Goal: Transaction & Acquisition: Book appointment/travel/reservation

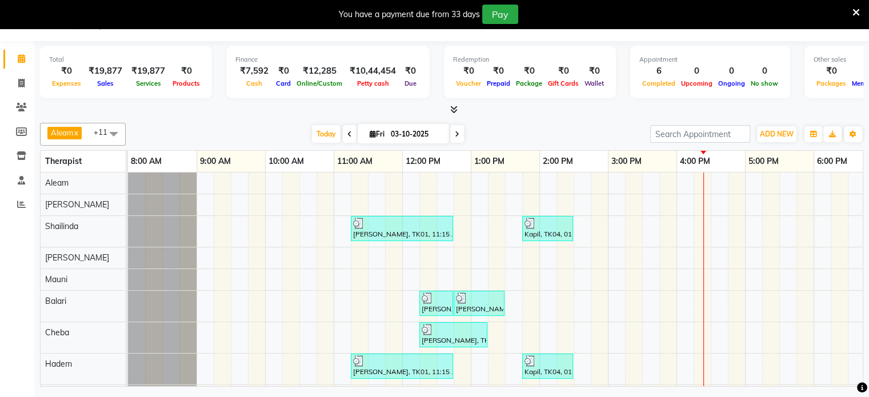
scroll to position [27, 0]
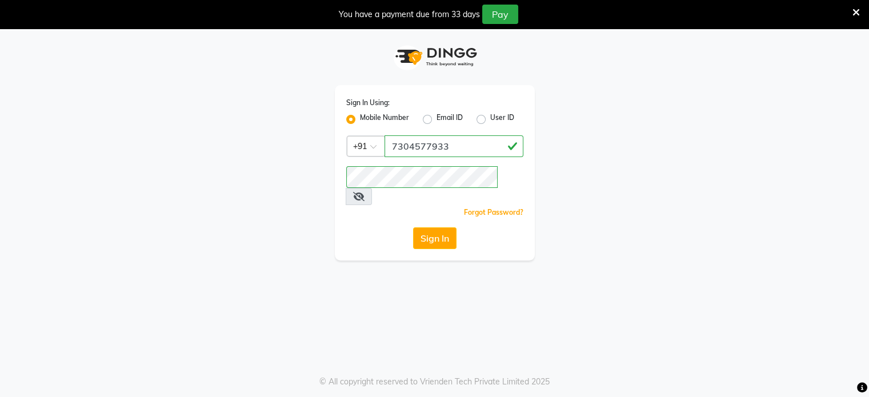
click at [435, 227] on button "Sign In" at bounding box center [434, 238] width 43 height 22
click at [435, 227] on div "Sign In" at bounding box center [434, 238] width 177 height 22
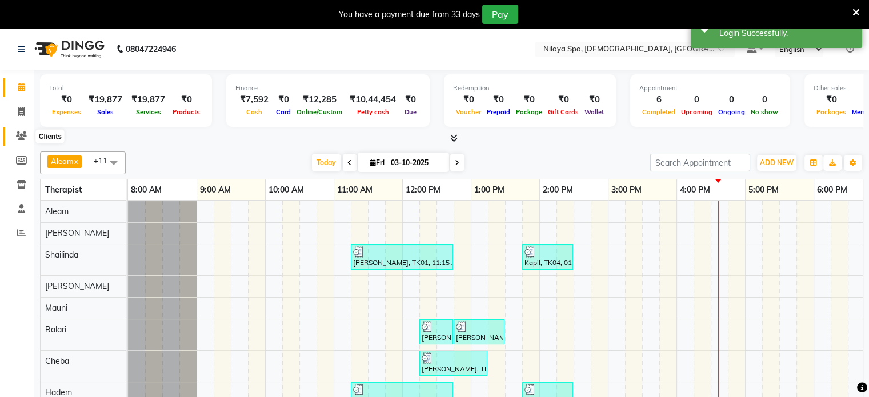
click at [20, 133] on icon at bounding box center [21, 135] width 11 height 9
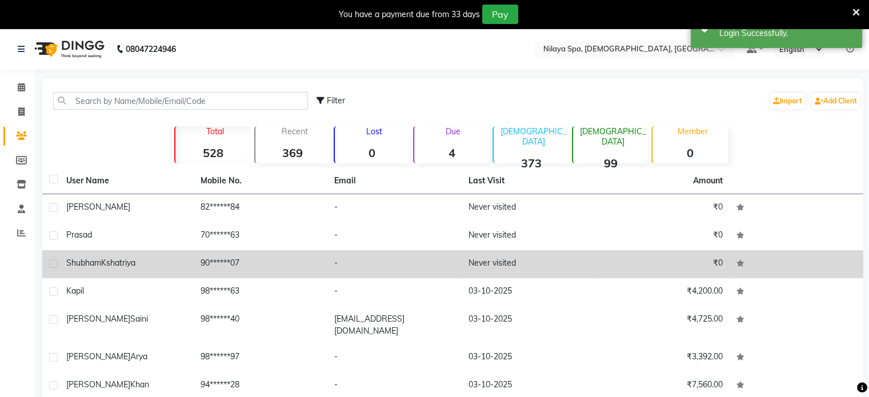
click at [337, 265] on td "-" at bounding box center [394, 264] width 134 height 28
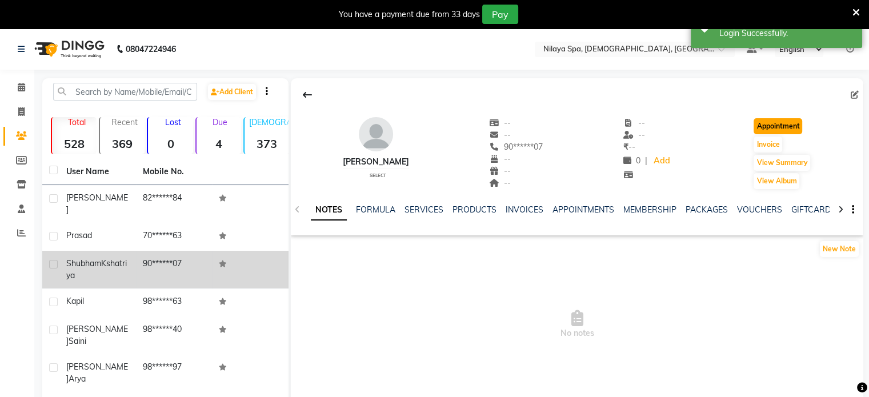
click at [796, 125] on button "Appointment" at bounding box center [778, 126] width 49 height 16
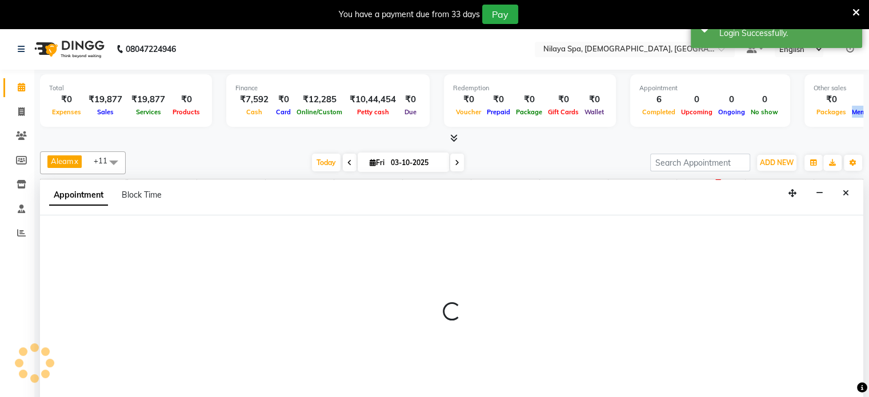
select select "tentative"
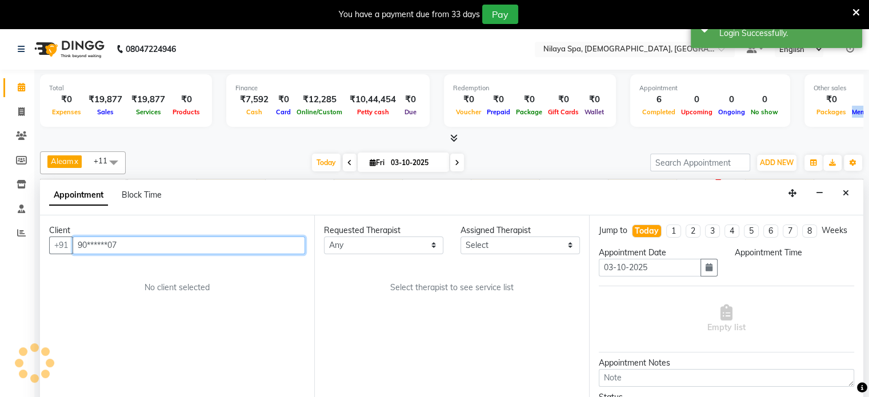
scroll to position [29, 0]
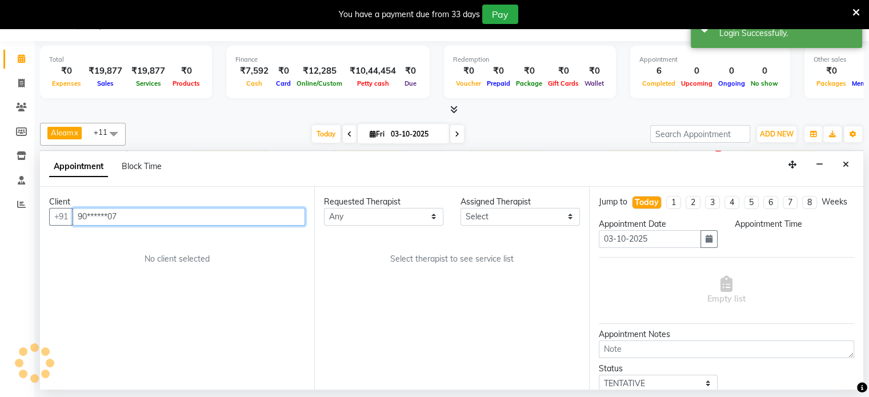
select select "540"
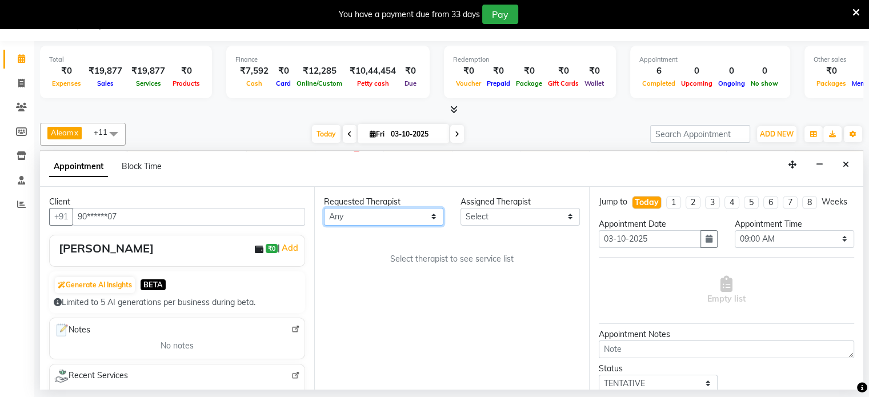
click at [402, 217] on select "Any Aleam [PERSON_NAME] [PERSON_NAME] [PERSON_NAME] [PERSON_NAME] [PERSON_NAME]" at bounding box center [383, 217] width 119 height 18
select select "87834"
click at [324, 208] on select "Any Aleam [PERSON_NAME] [PERSON_NAME] [PERSON_NAME] [PERSON_NAME] [PERSON_NAME]" at bounding box center [383, 217] width 119 height 18
select select "87834"
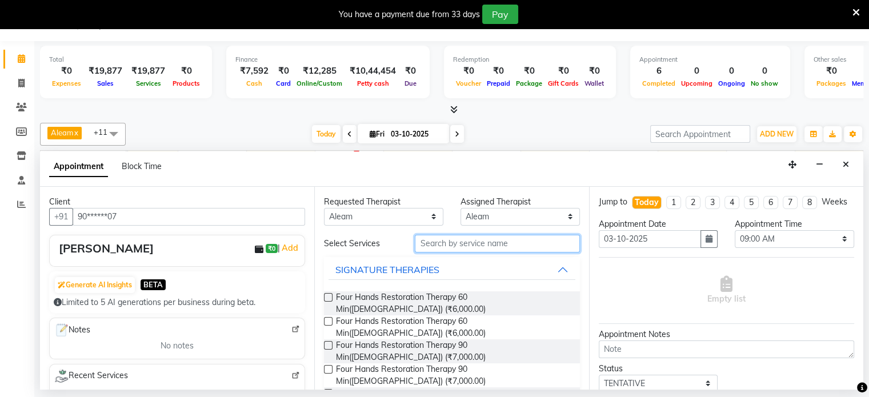
click at [444, 243] on input "text" at bounding box center [497, 244] width 165 height 18
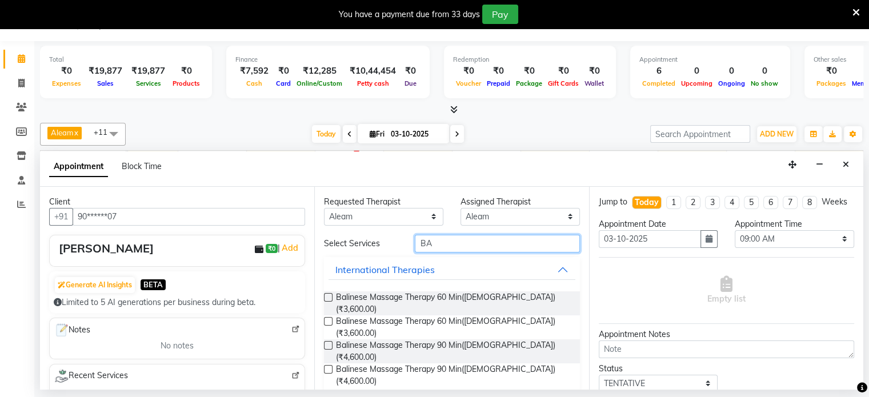
type input "BA"
click at [330, 300] on div at bounding box center [327, 305] width 7 height 22
click at [327, 293] on label at bounding box center [328, 297] width 9 height 9
click at [327, 295] on input "checkbox" at bounding box center [327, 298] width 7 height 7
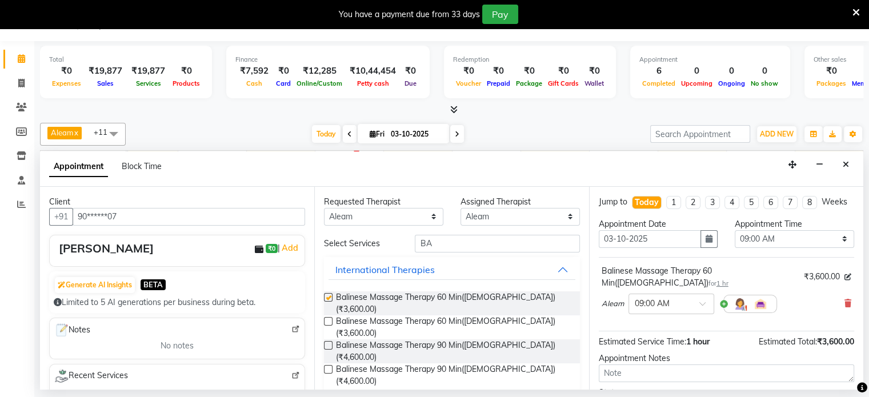
checkbox input "false"
click at [374, 214] on select "Any Aleam [PERSON_NAME] [PERSON_NAME] [PERSON_NAME] [PERSON_NAME] [PERSON_NAME]" at bounding box center [383, 217] width 119 height 18
select select "92851"
click at [324, 208] on select "Any Aleam [PERSON_NAME] [PERSON_NAME] [PERSON_NAME] [PERSON_NAME] [PERSON_NAME]" at bounding box center [383, 217] width 119 height 18
select select "92851"
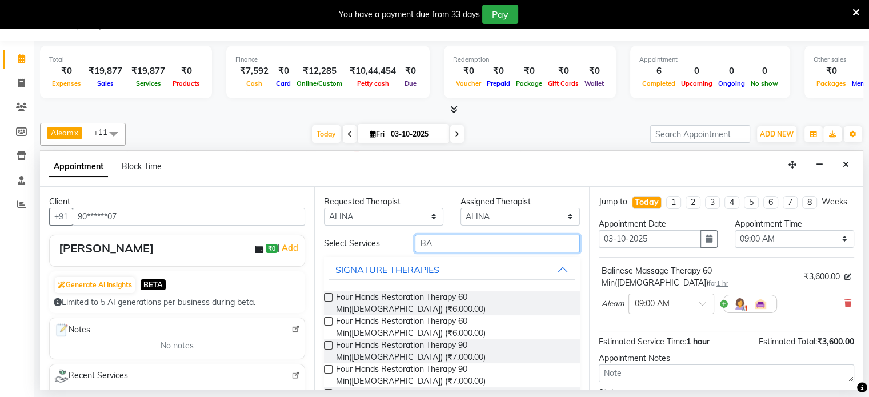
click at [464, 235] on input "BA" at bounding box center [497, 244] width 165 height 18
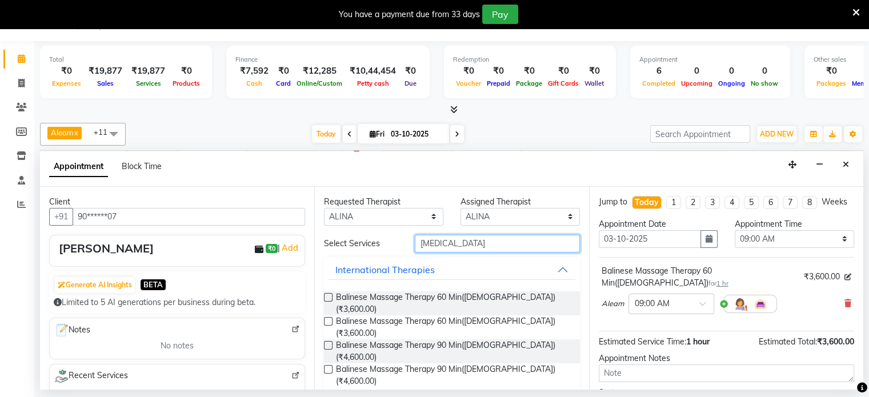
type input "[MEDICAL_DATA]"
click at [331, 293] on label at bounding box center [328, 297] width 9 height 9
click at [331, 295] on input "checkbox" at bounding box center [327, 298] width 7 height 7
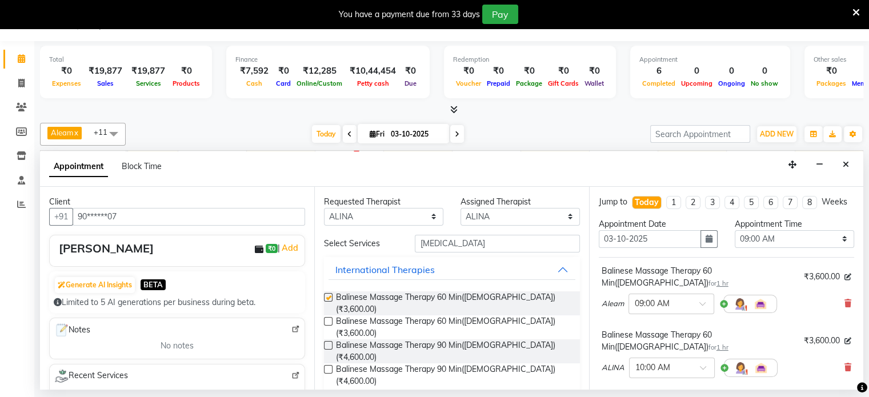
checkbox input "false"
click at [361, 219] on select "Any Aleam [PERSON_NAME] [PERSON_NAME] [PERSON_NAME] [PERSON_NAME] [PERSON_NAME]" at bounding box center [383, 217] width 119 height 18
select select "87839"
click at [324, 208] on select "Any Aleam [PERSON_NAME] [PERSON_NAME] [PERSON_NAME] [PERSON_NAME] [PERSON_NAME]" at bounding box center [383, 217] width 119 height 18
select select "87839"
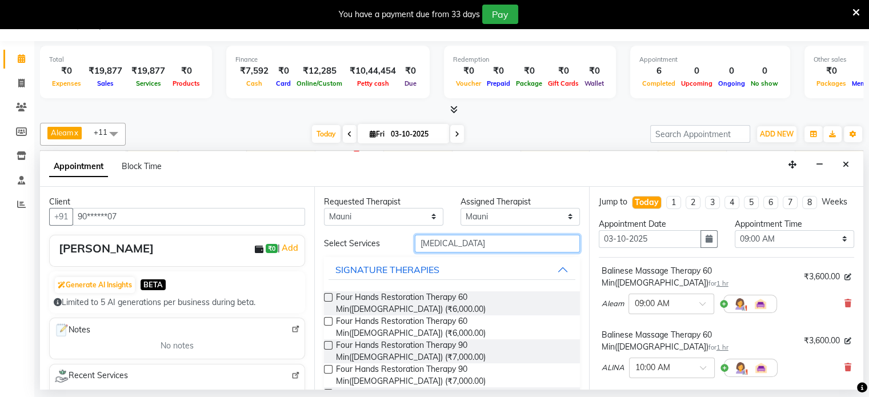
click at [430, 244] on input "[MEDICAL_DATA]" at bounding box center [497, 244] width 165 height 18
click at [443, 244] on input "[MEDICAL_DATA]" at bounding box center [497, 244] width 165 height 18
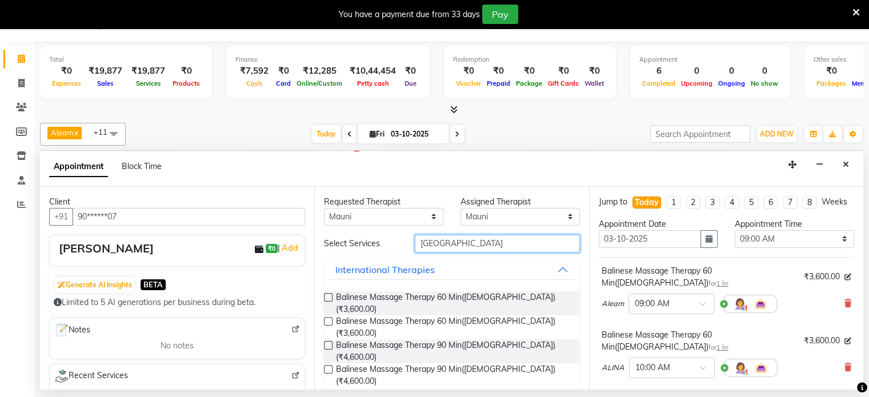
type input "[GEOGRAPHIC_DATA]"
click at [328, 295] on label at bounding box center [328, 297] width 9 height 9
click at [328, 295] on input "checkbox" at bounding box center [327, 298] width 7 height 7
click at [328, 295] on label at bounding box center [328, 297] width 9 height 9
click at [328, 295] on input "checkbox" at bounding box center [327, 298] width 7 height 7
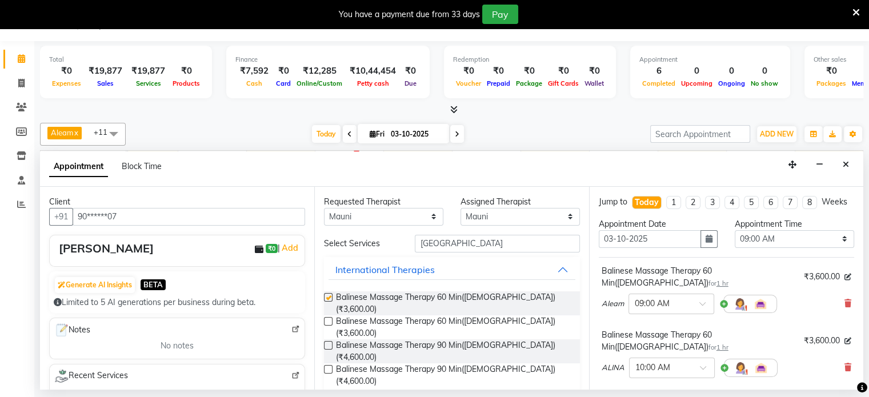
checkbox input "false"
click at [663, 297] on input "text" at bounding box center [660, 303] width 50 height 12
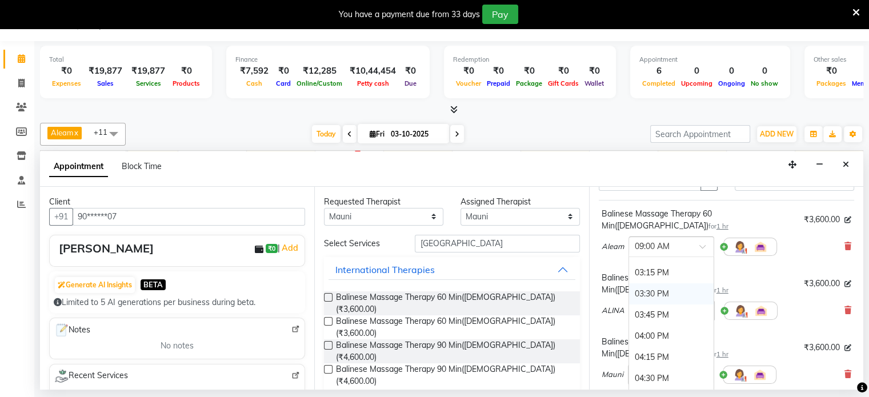
scroll to position [571, 0]
click at [656, 327] on div "04:30 PM" at bounding box center [671, 330] width 85 height 21
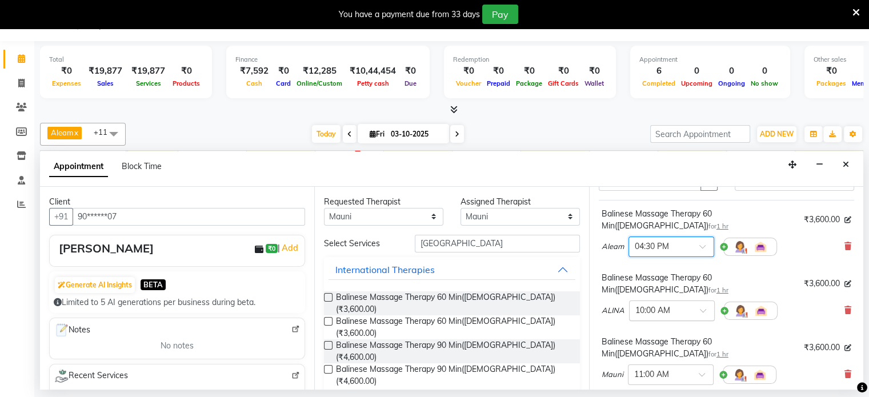
click at [682, 304] on input "text" at bounding box center [660, 310] width 50 height 12
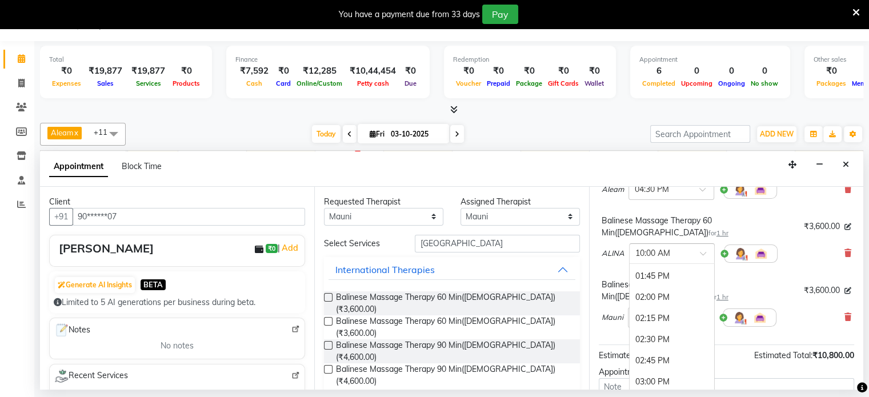
scroll to position [514, 0]
click at [658, 384] on div "04:30 PM" at bounding box center [672, 394] width 85 height 21
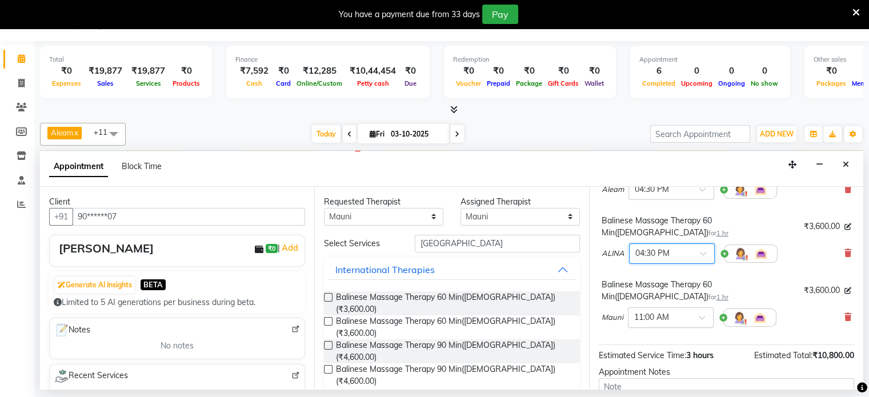
click at [651, 311] on input "text" at bounding box center [659, 317] width 50 height 12
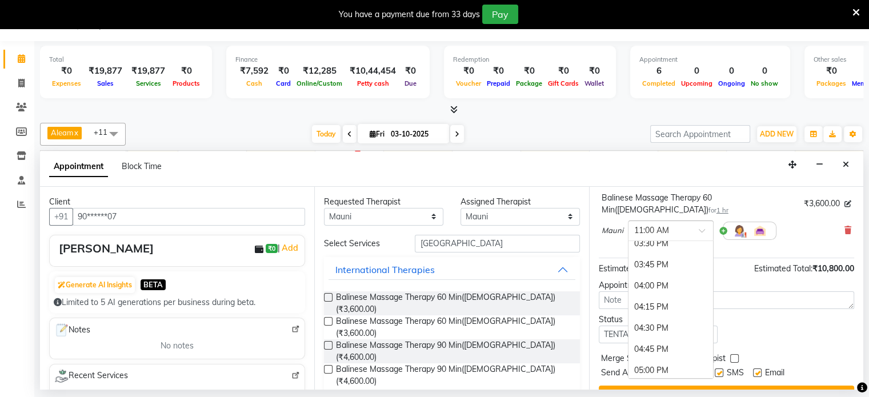
scroll to position [569, 0]
click at [651, 306] on div "04:30 PM" at bounding box center [670, 316] width 85 height 21
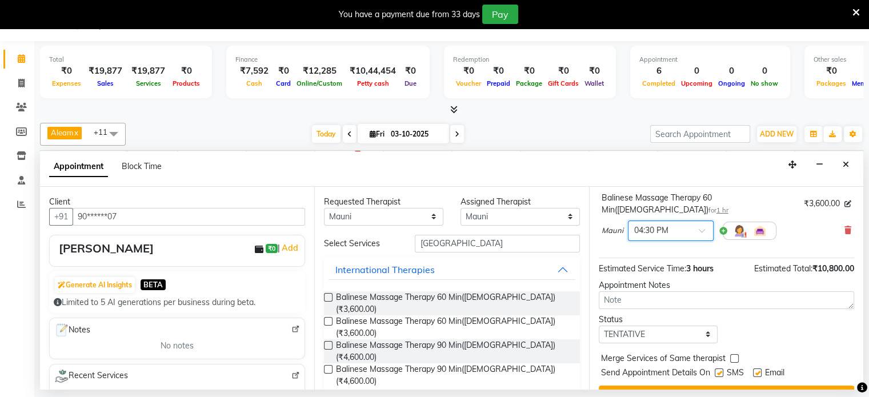
scroll to position [213, 0]
click at [743, 386] on button "Book" at bounding box center [726, 396] width 255 height 21
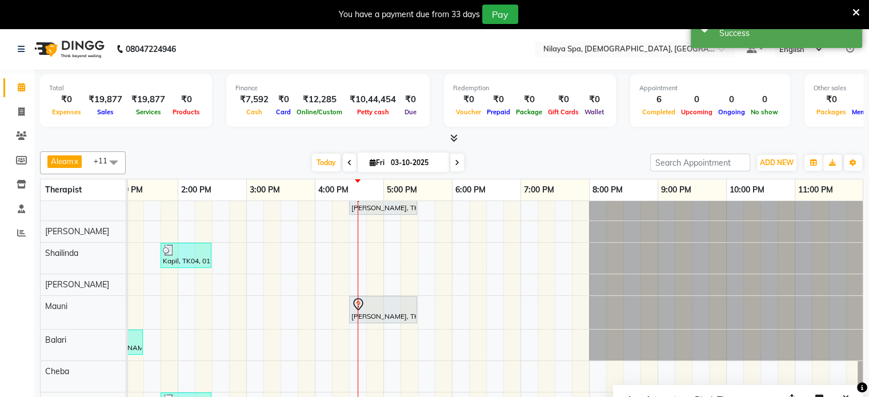
scroll to position [0, 0]
